Goal: Information Seeking & Learning: Find contact information

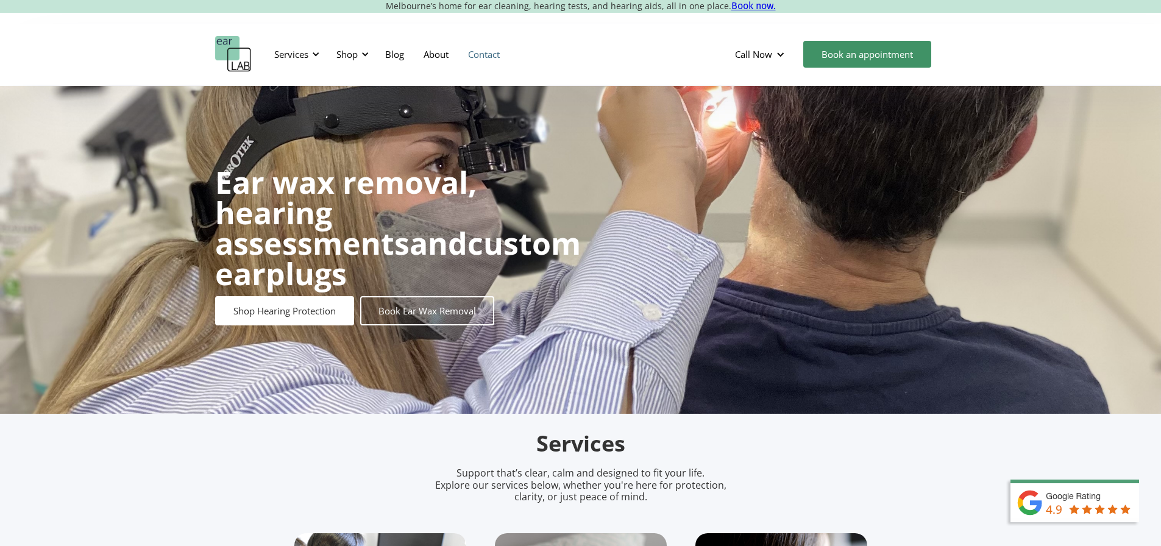
click at [490, 46] on link "Contact" at bounding box center [483, 54] width 51 height 35
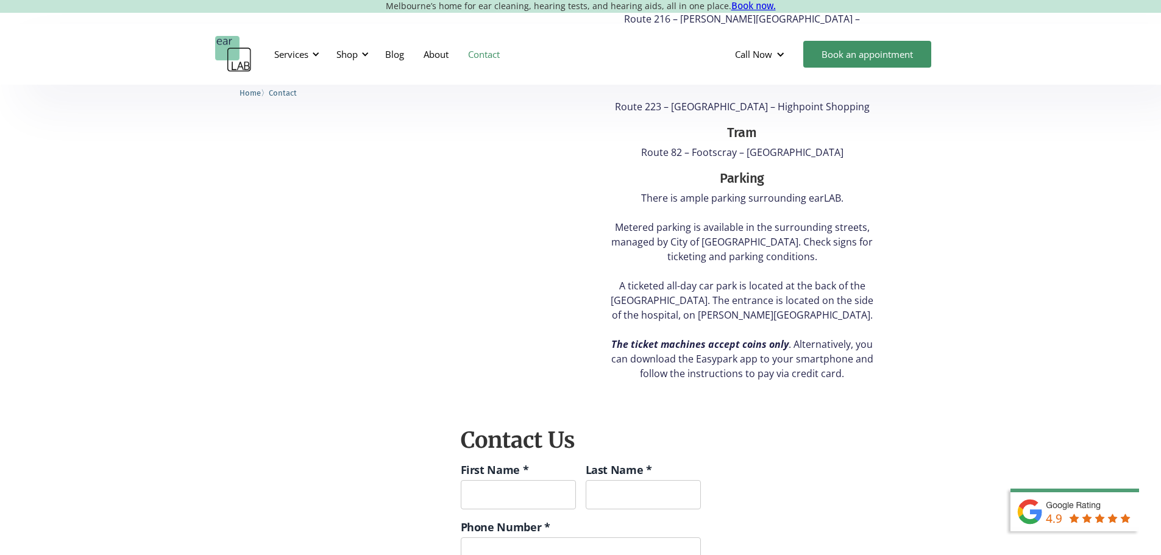
scroll to position [366, 0]
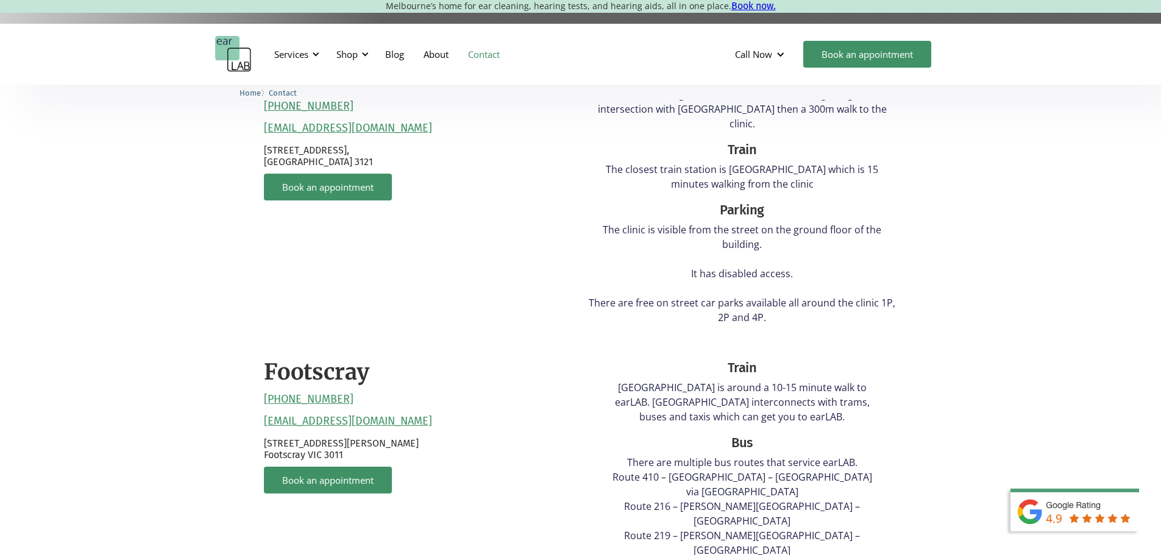
drag, startPoint x: 432, startPoint y: 401, endPoint x: 233, endPoint y: 404, distance: 199.4
click at [233, 404] on div "[GEOGRAPHIC_DATA] [PHONE_NUMBER] [EMAIL_ADDRESS][DOMAIN_NAME] [STREET_ADDRESS] …" at bounding box center [580, 477] width 1161 height 849
click at [461, 440] on p "[STREET_ADDRESS][PERSON_NAME]" at bounding box center [419, 449] width 311 height 23
drag, startPoint x: 243, startPoint y: 402, endPoint x: 409, endPoint y: 404, distance: 165.8
click at [409, 404] on div "[GEOGRAPHIC_DATA] [PHONE_NUMBER] [EMAIL_ADDRESS][DOMAIN_NAME] [STREET_ADDRESS] …" at bounding box center [580, 477] width 1161 height 849
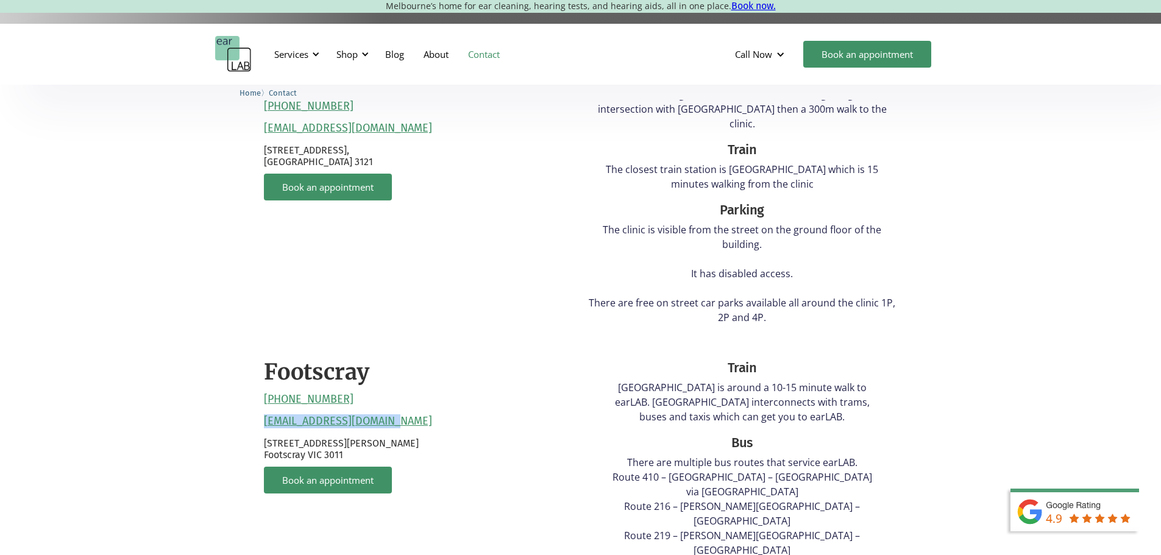
copy link "[EMAIL_ADDRESS][DOMAIN_NAME]"
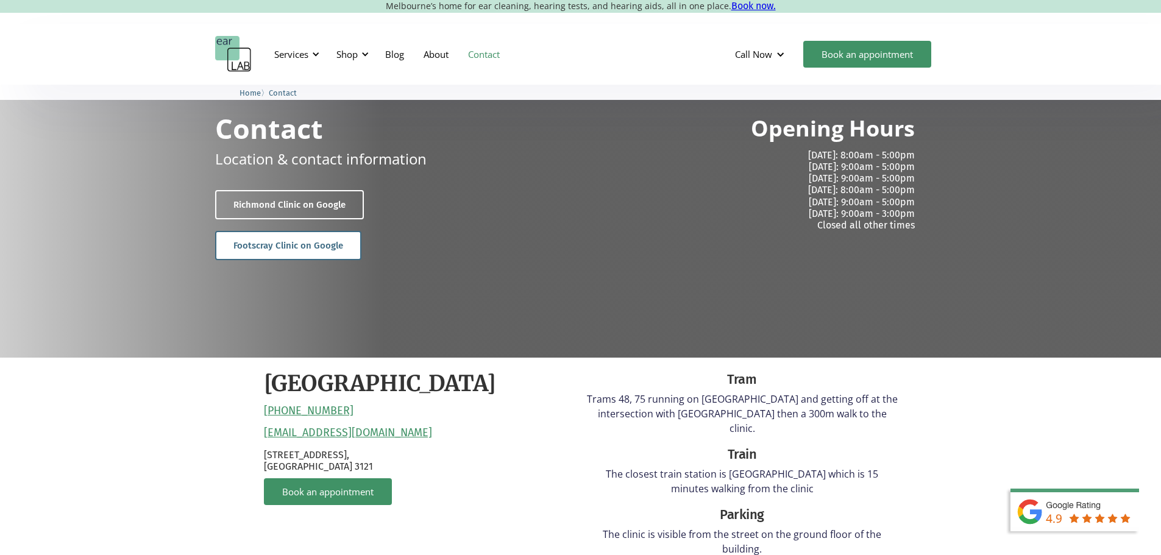
click at [311, 244] on link "Footscray Clinic on Google" at bounding box center [288, 245] width 146 height 29
